Goal: Task Accomplishment & Management: Use online tool/utility

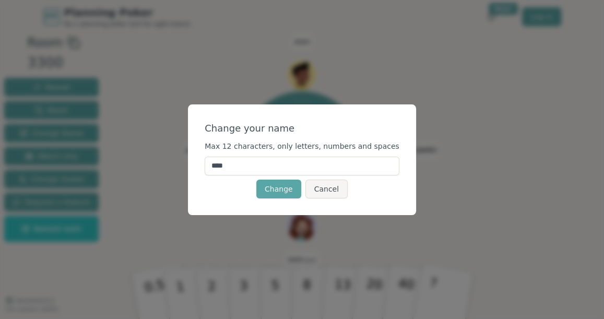
drag, startPoint x: 265, startPoint y: 162, endPoint x: 194, endPoint y: 166, distance: 71.1
click at [194, 166] on div "Change your name Max 12 characters, only letters, numbers and spaces **** Chang…" at bounding box center [302, 159] width 604 height 319
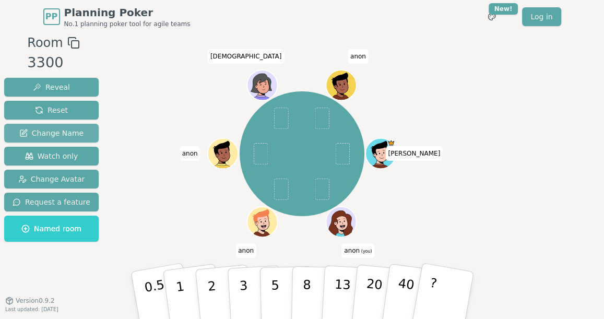
click at [53, 136] on span "Change Name" at bounding box center [51, 133] width 64 height 10
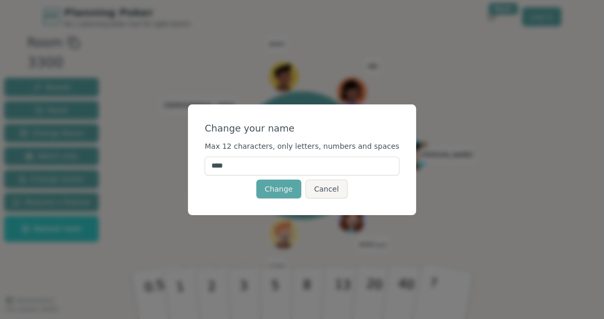
click at [269, 165] on input "****" at bounding box center [302, 166] width 195 height 19
type input "*"
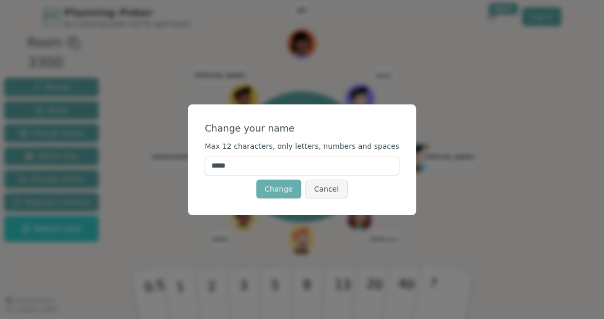
type input "*****"
click at [287, 193] on button "Change" at bounding box center [279, 189] width 45 height 19
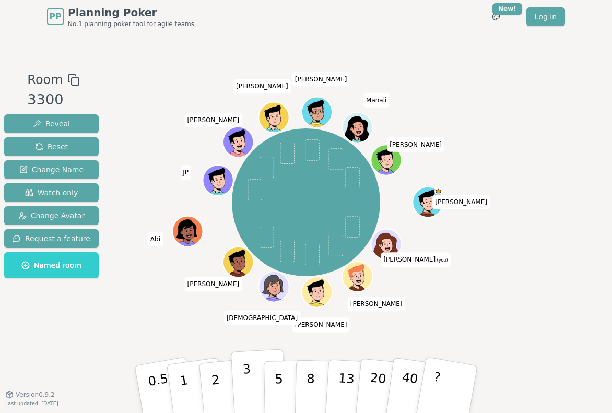
click at [257, 319] on button "3" at bounding box center [259, 389] width 57 height 81
click at [50, 215] on span "Change Avatar" at bounding box center [51, 216] width 67 height 10
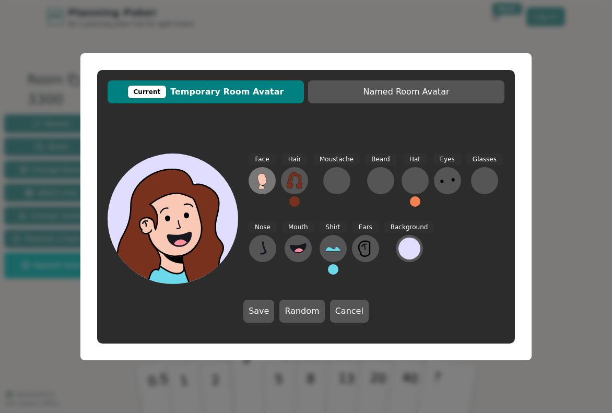
click at [267, 183] on icon at bounding box center [262, 180] width 17 height 17
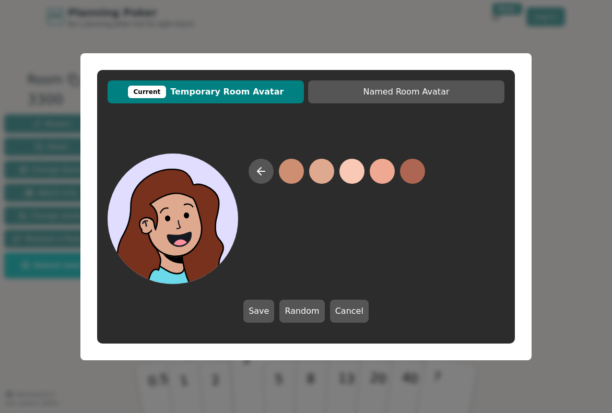
click at [317, 172] on button at bounding box center [321, 171] width 25 height 25
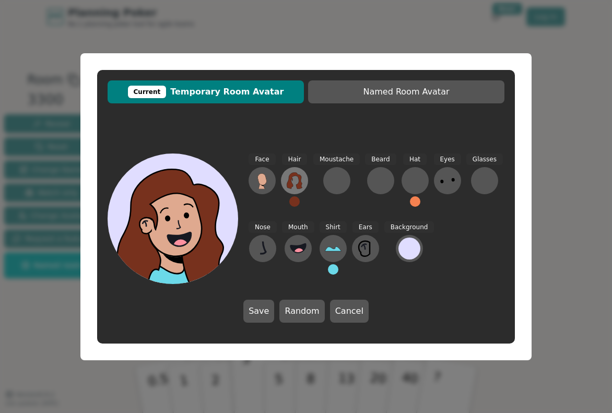
click at [290, 173] on icon at bounding box center [294, 180] width 17 height 17
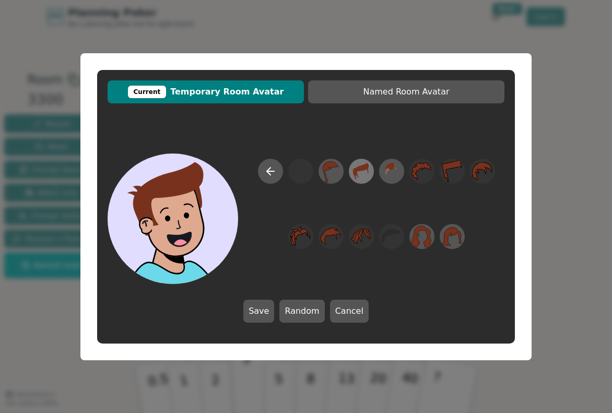
click at [364, 173] on icon at bounding box center [361, 171] width 20 height 24
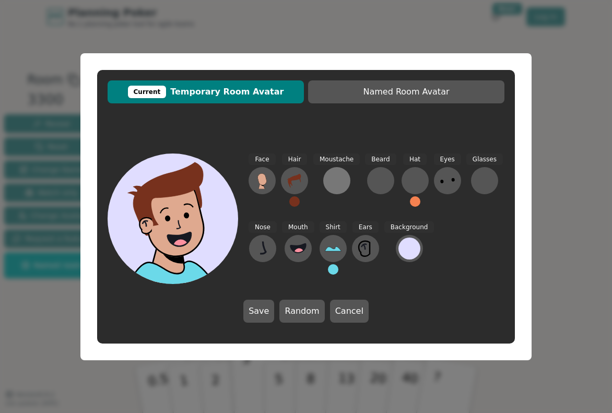
click at [335, 185] on div at bounding box center [337, 180] width 17 height 17
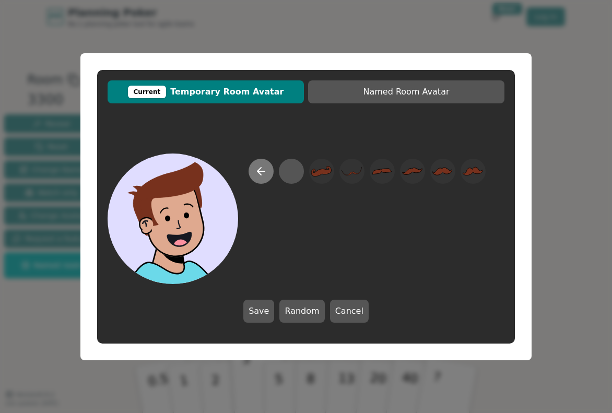
click at [265, 169] on icon at bounding box center [261, 171] width 13 height 13
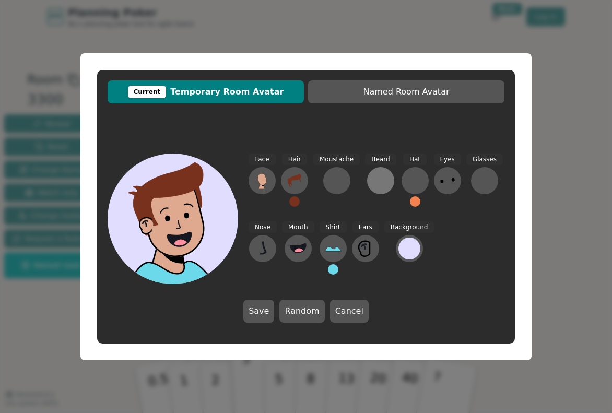
click at [375, 181] on div at bounding box center [380, 180] width 17 height 17
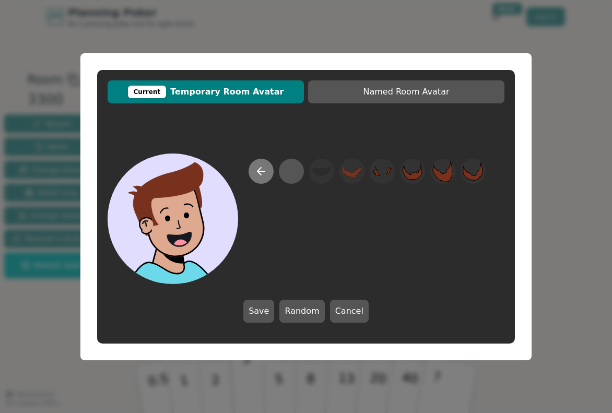
click at [259, 172] on icon at bounding box center [260, 171] width 4 height 7
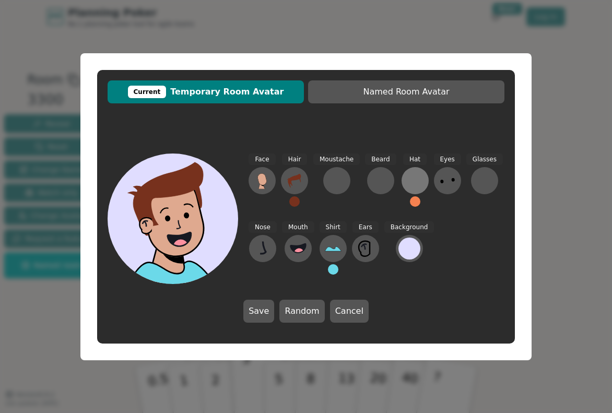
click at [416, 185] on button at bounding box center [415, 180] width 27 height 27
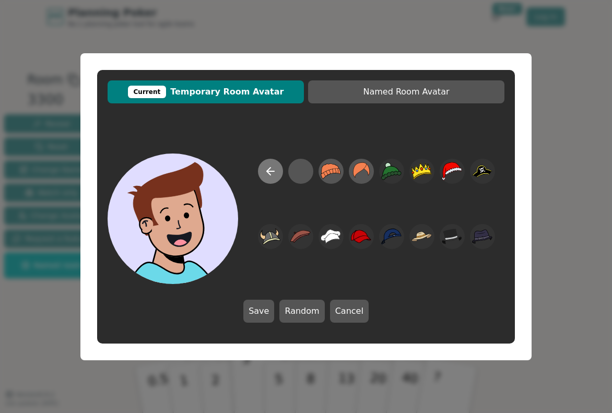
click at [263, 172] on button at bounding box center [270, 171] width 25 height 25
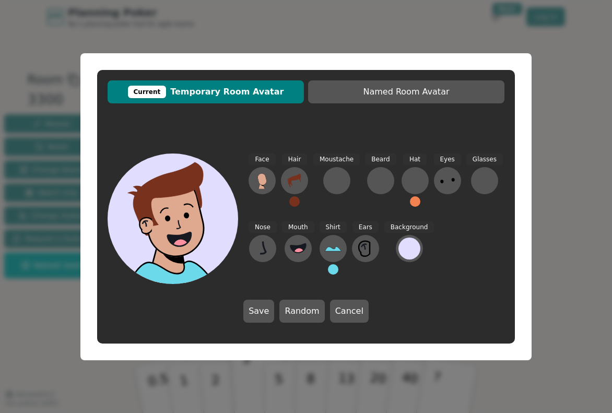
click at [446, 188] on icon at bounding box center [447, 180] width 17 height 17
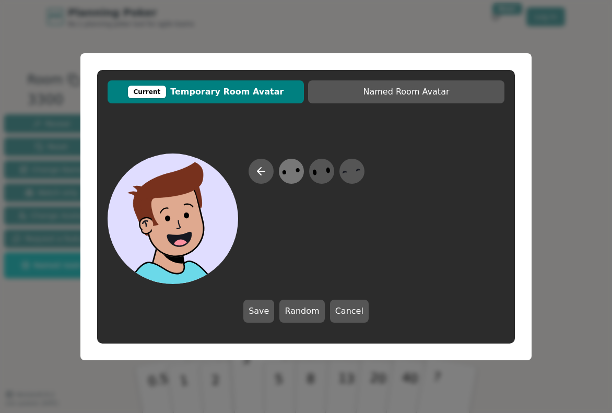
click at [283, 174] on icon at bounding box center [291, 171] width 20 height 24
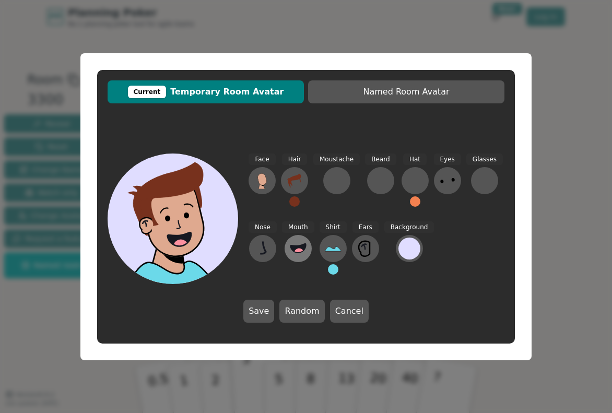
click at [293, 252] on icon at bounding box center [298, 248] width 16 height 9
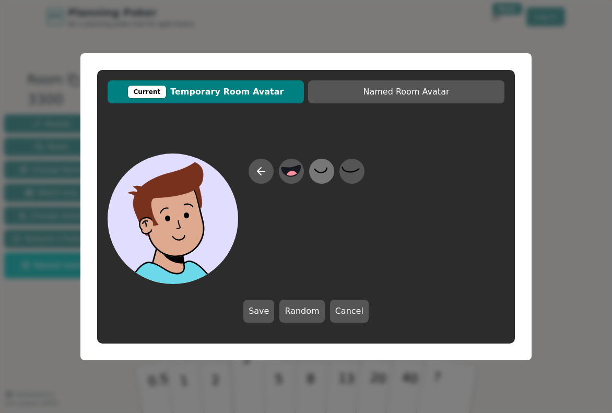
click at [319, 175] on icon at bounding box center [321, 171] width 20 height 24
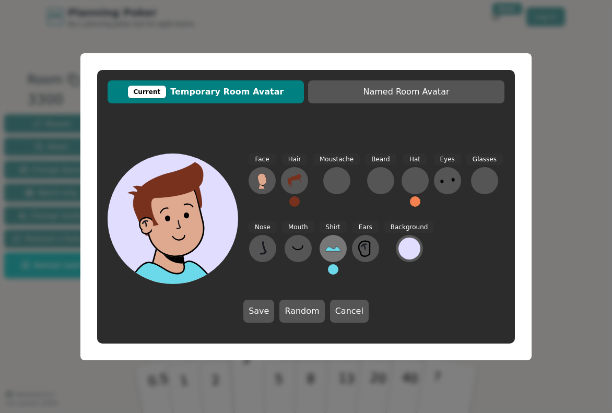
click at [320, 252] on button at bounding box center [333, 248] width 27 height 27
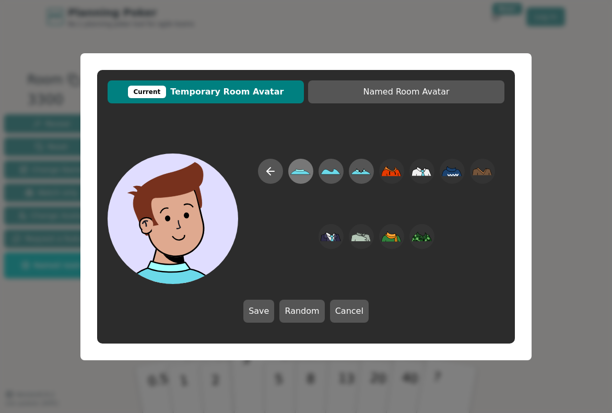
click at [310, 174] on icon at bounding box center [301, 172] width 20 height 5
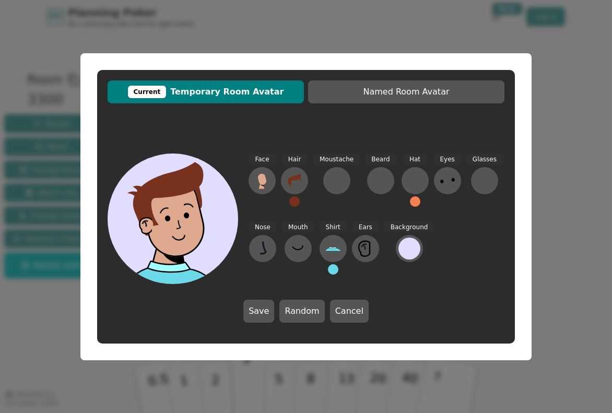
click at [328, 270] on button at bounding box center [333, 269] width 10 height 10
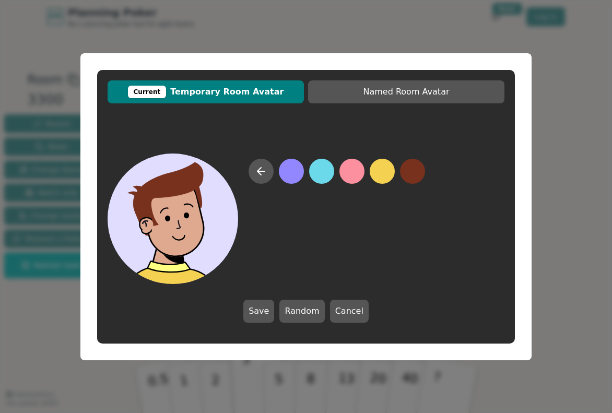
click at [405, 171] on button at bounding box center [412, 171] width 25 height 25
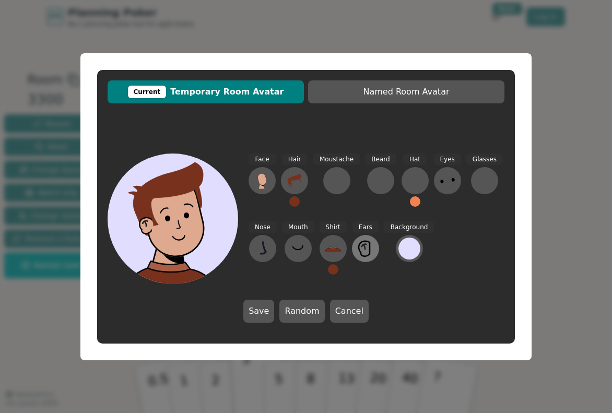
click at [368, 245] on icon at bounding box center [364, 248] width 11 height 15
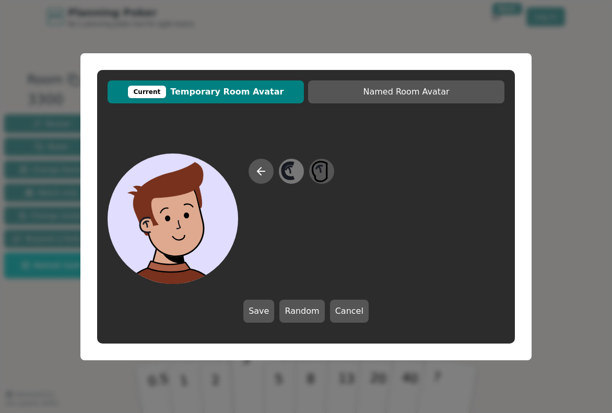
click at [297, 179] on icon at bounding box center [291, 171] width 20 height 24
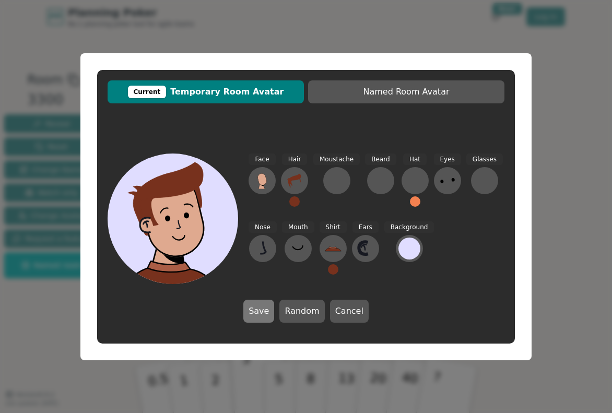
click at [259, 316] on button "Save" at bounding box center [258, 311] width 31 height 23
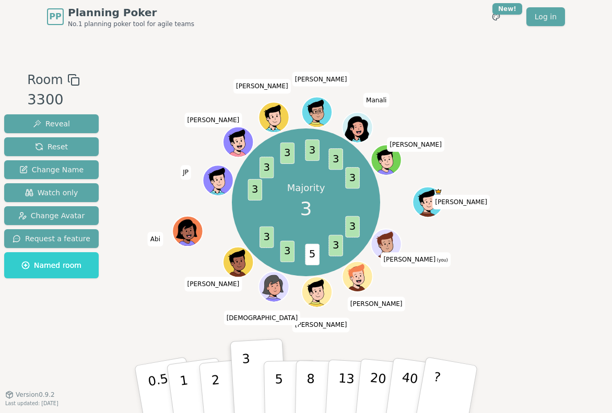
click at [477, 307] on div "Room 3300 Reveal Reset Change Name Watch only Change Avatar Request a feature N…" at bounding box center [306, 214] width 612 height 287
click at [388, 244] on icon at bounding box center [387, 245] width 3 height 3
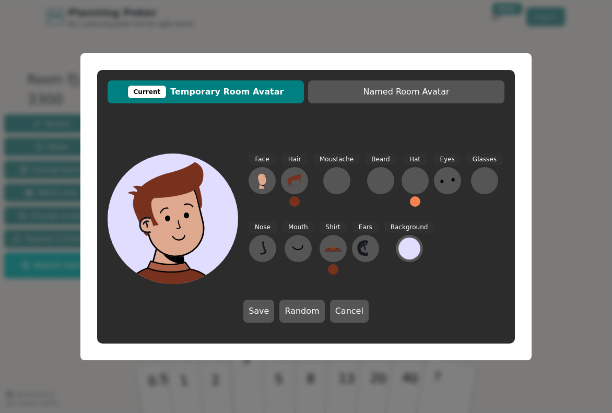
click at [290, 204] on button at bounding box center [294, 201] width 10 height 10
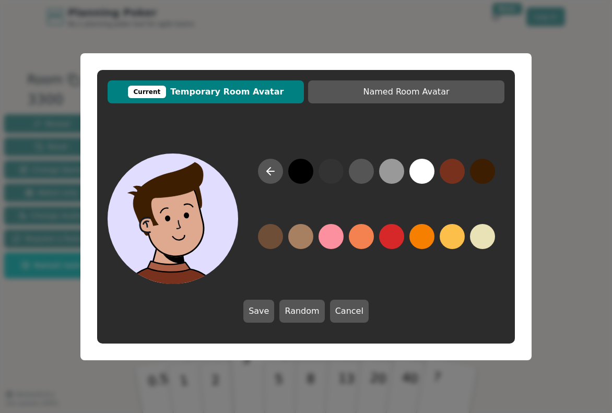
click at [504, 169] on div at bounding box center [377, 221] width 256 height 125
click at [482, 169] on button at bounding box center [482, 171] width 25 height 25
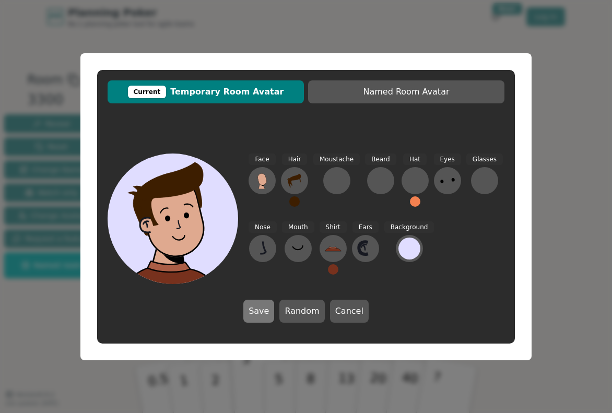
click at [263, 316] on button "Save" at bounding box center [258, 311] width 31 height 23
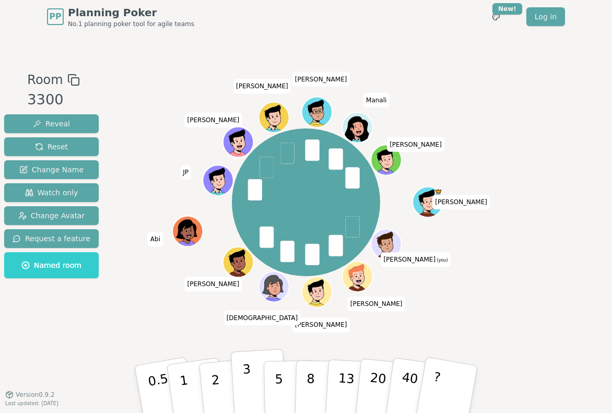
click at [257, 319] on button "3" at bounding box center [259, 389] width 57 height 81
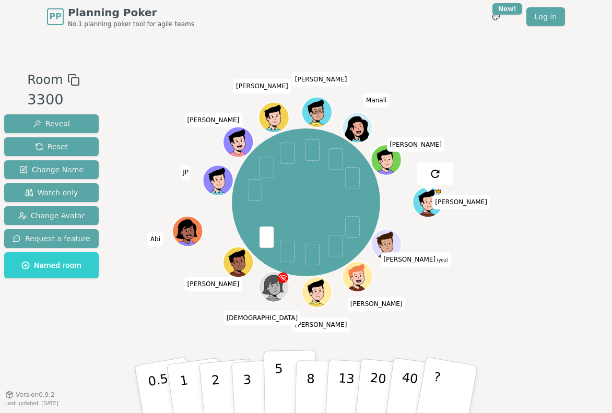
drag, startPoint x: 250, startPoint y: 392, endPoint x: 283, endPoint y: 399, distance: 33.6
click at [250, 319] on p "3" at bounding box center [248, 400] width 11 height 57
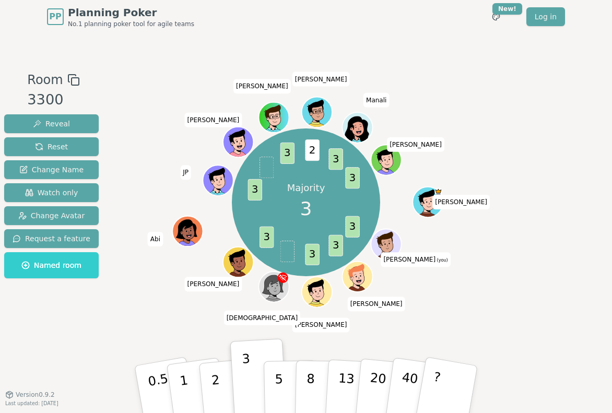
click at [520, 301] on div "Room 3300 Reveal Reset Change Name Watch only Change Avatar Request a feature N…" at bounding box center [306, 214] width 612 height 287
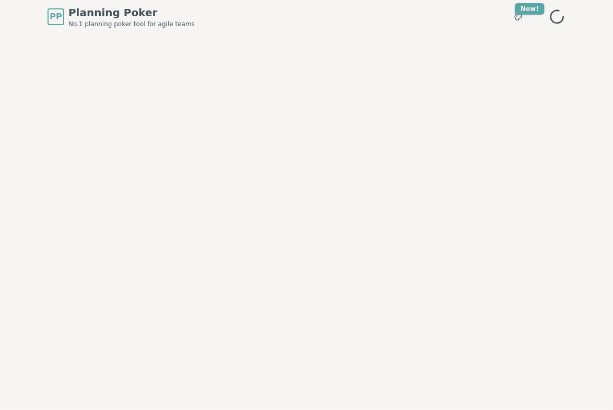
click at [111, 123] on div at bounding box center [306, 211] width 613 height 357
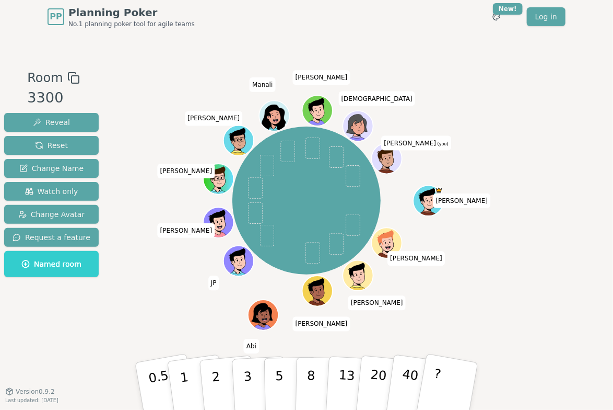
click at [516, 155] on div "Room 3300 Reveal Reset Change Name Watch only Change Avatar Request a feature N…" at bounding box center [306, 211] width 613 height 287
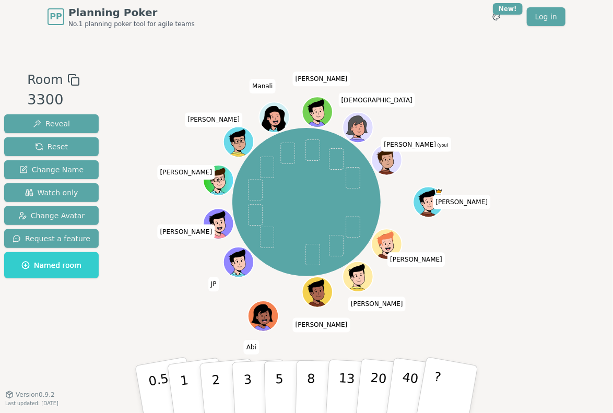
click at [519, 214] on div "Room 3300 Reveal Reset Change Name Watch only Change Avatar Request a feature N…" at bounding box center [306, 214] width 613 height 287
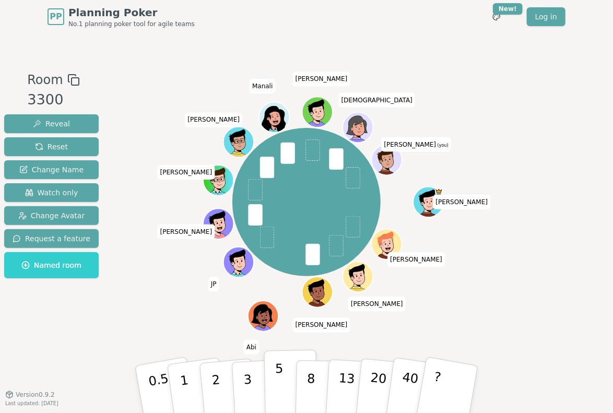
click at [274, 384] on button "5" at bounding box center [291, 389] width 54 height 79
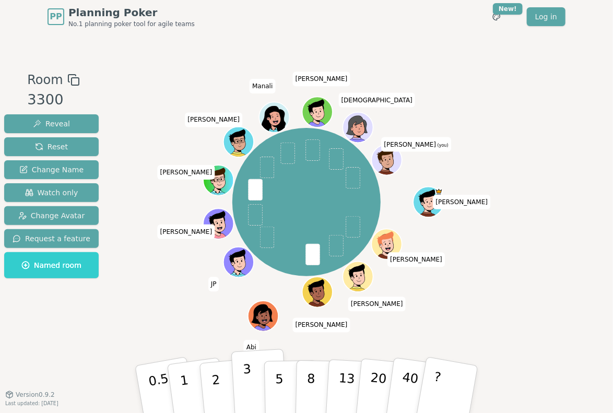
click at [247, 396] on p "3" at bounding box center [248, 390] width 11 height 57
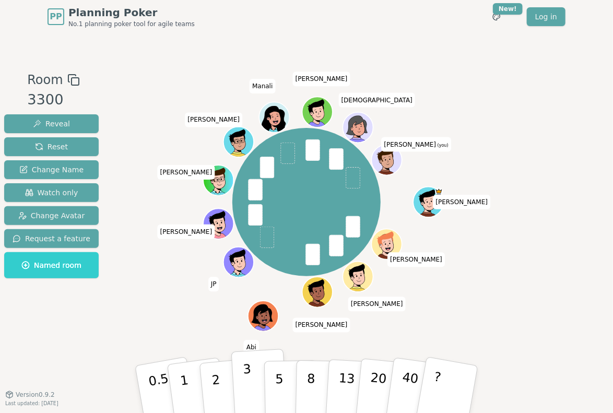
click at [254, 388] on button "3" at bounding box center [259, 389] width 57 height 81
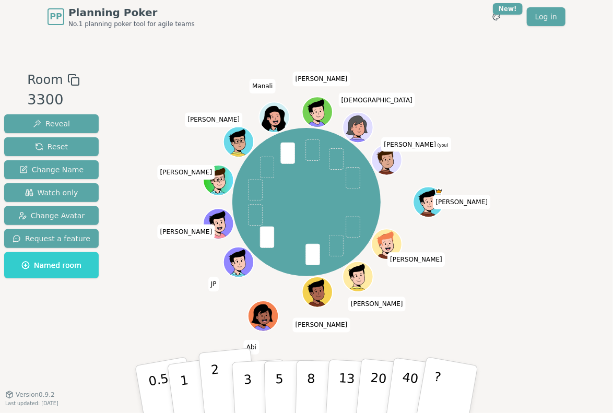
click at [217, 382] on p "2" at bounding box center [218, 391] width 14 height 57
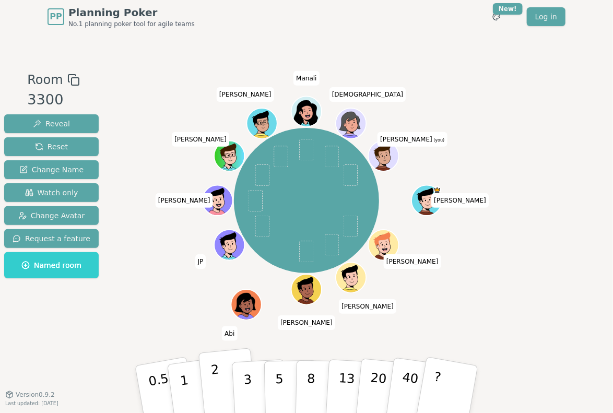
click at [224, 388] on button "2" at bounding box center [229, 389] width 60 height 83
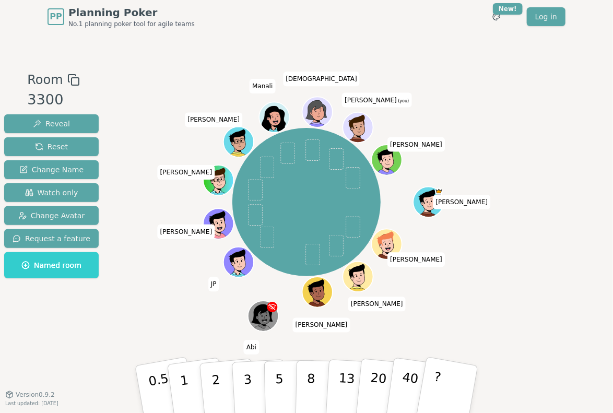
click at [535, 133] on div "Room 3300 Reveal Reset Change Name Watch only Change Avatar Request a feature N…" at bounding box center [306, 214] width 613 height 287
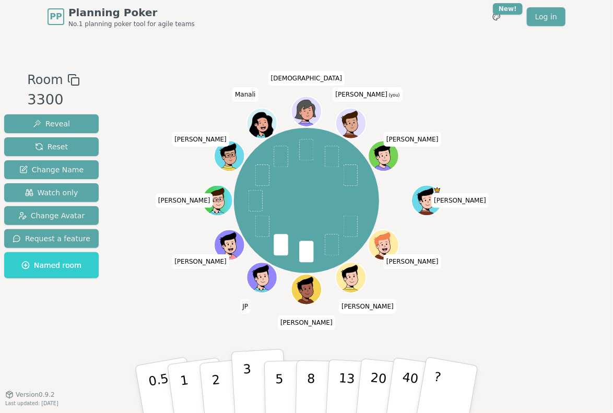
click at [242, 380] on button "3" at bounding box center [259, 389] width 57 height 81
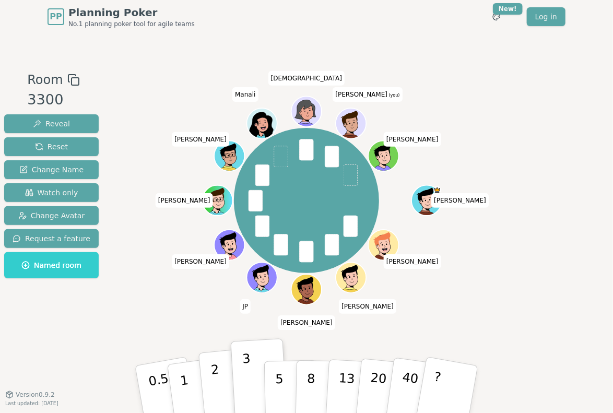
click at [211, 393] on button "2" at bounding box center [229, 389] width 60 height 83
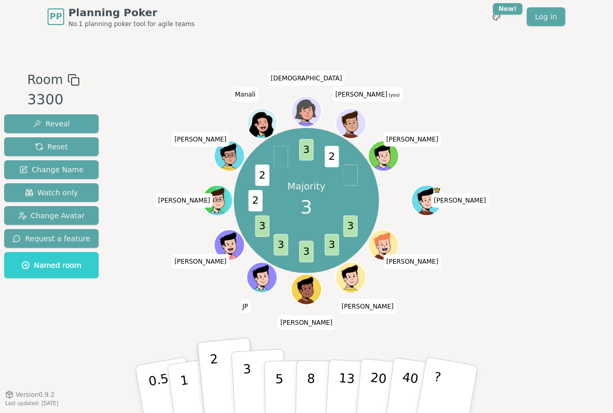
click at [246, 377] on p "3" at bounding box center [248, 390] width 11 height 57
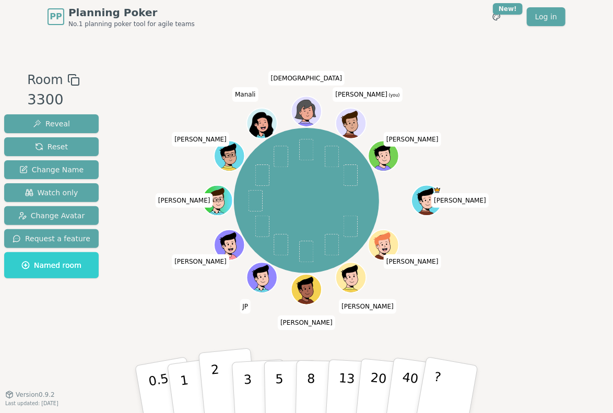
click at [219, 386] on button "2" at bounding box center [229, 389] width 60 height 83
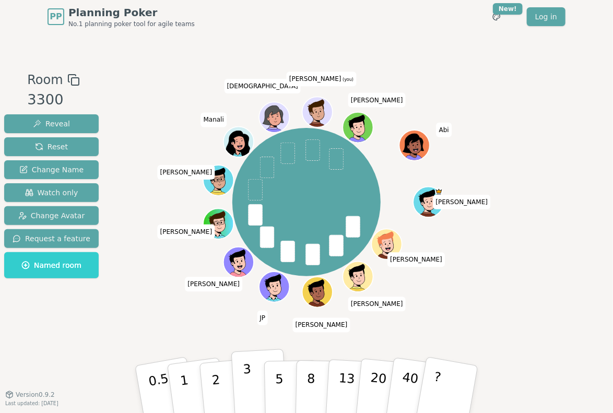
click at [253, 386] on button "3" at bounding box center [259, 389] width 57 height 81
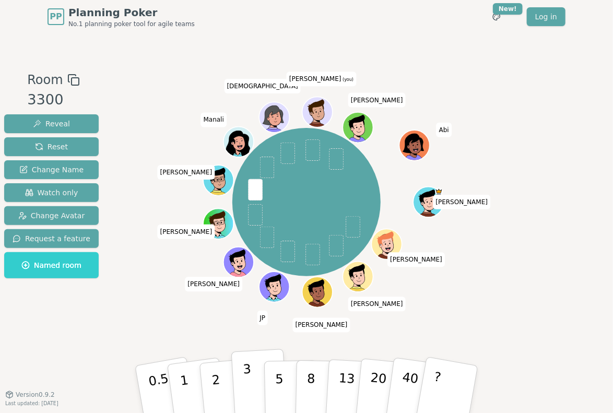
click at [244, 378] on p "3" at bounding box center [248, 390] width 11 height 57
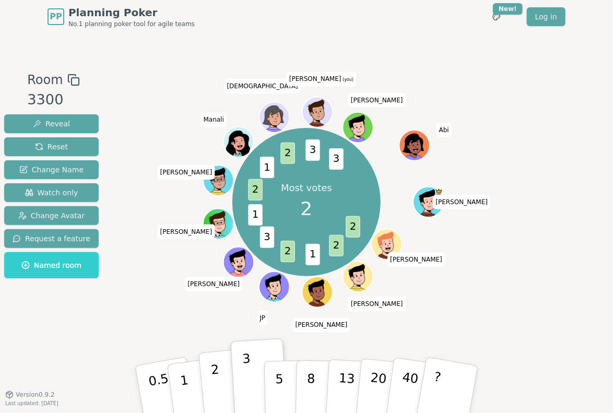
click at [225, 383] on button "2" at bounding box center [229, 389] width 60 height 83
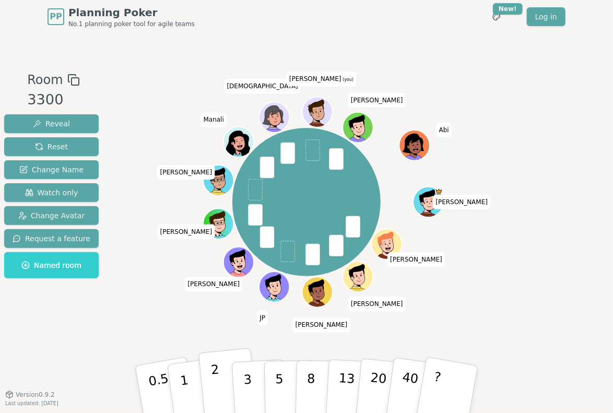
click at [220, 394] on button "2" at bounding box center [229, 389] width 60 height 83
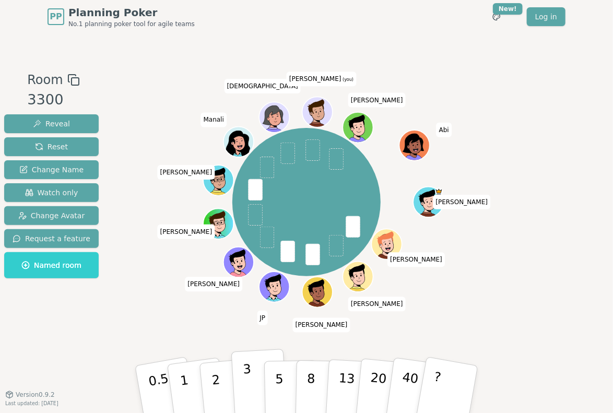
click at [241, 379] on button "3" at bounding box center [259, 389] width 57 height 81
click at [219, 376] on button "2" at bounding box center [229, 389] width 60 height 83
click at [236, 376] on button "3" at bounding box center [259, 389] width 57 height 81
drag, startPoint x: 244, startPoint y: 376, endPoint x: 387, endPoint y: 412, distance: 147.2
click at [244, 376] on p "3" at bounding box center [248, 400] width 11 height 57
